Goal: Find contact information: Obtain details needed to contact an individual or organization

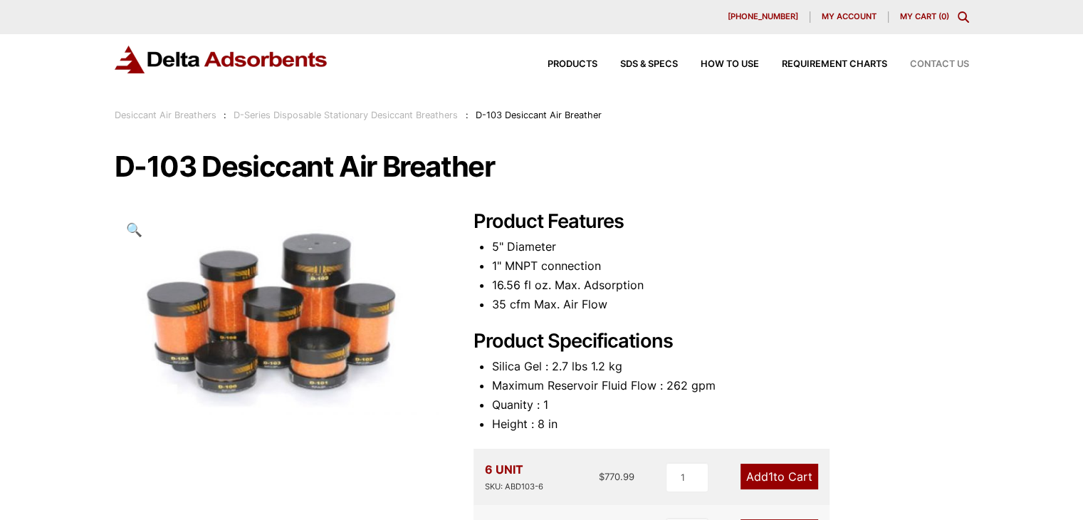
click at [933, 63] on span "Contact Us" at bounding box center [939, 64] width 59 height 9
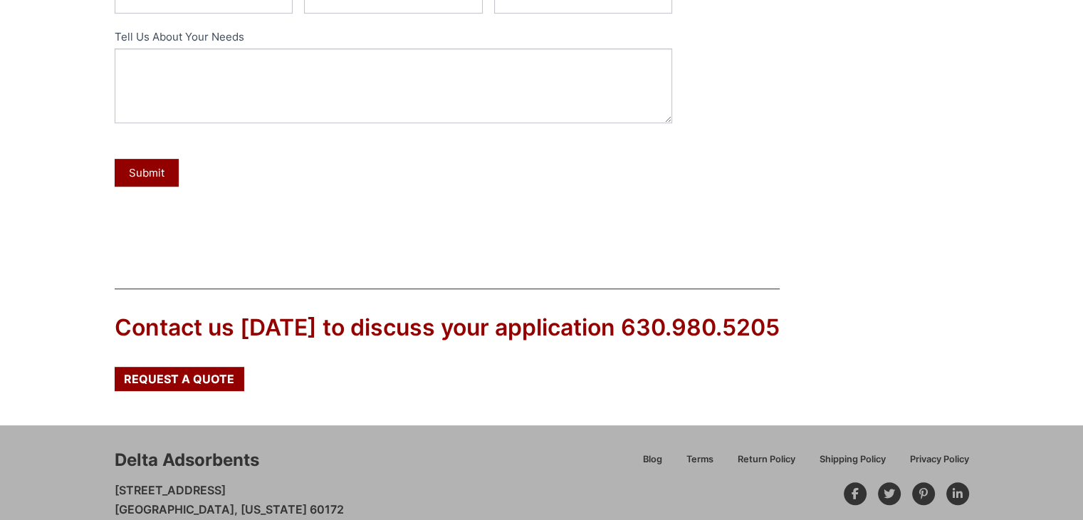
scroll to position [701, 0]
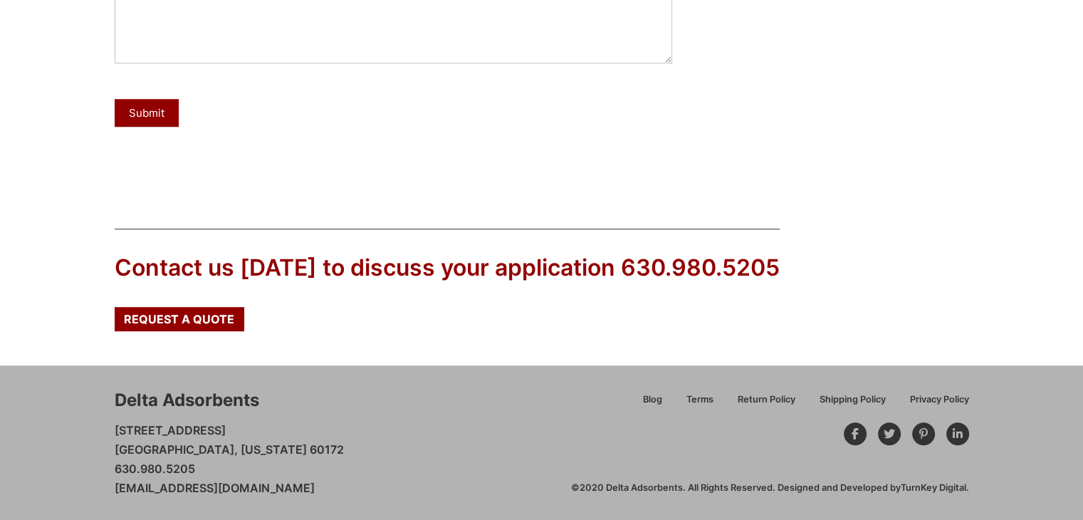
drag, startPoint x: 345, startPoint y: 487, endPoint x: 111, endPoint y: 490, distance: 233.5
click at [111, 490] on div "Delta Adsorbents 28 Congress Circle W. Roselle, Illinois 60172 630.980.5205 cus…" at bounding box center [541, 442] width 1083 height 155
copy link "[EMAIL_ADDRESS][DOMAIN_NAME]"
